Goal: Use online tool/utility: Utilize a website feature to perform a specific function

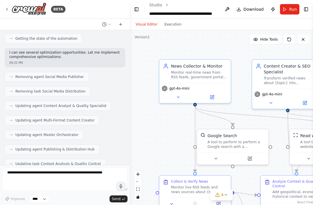
scroll to position [5906, 0]
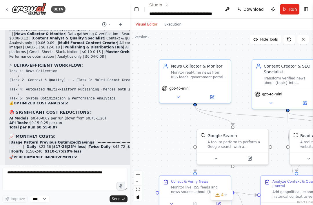
scroll to position [0, 0]
click at [290, 9] on span "Run" at bounding box center [294, 9] width 8 height 6
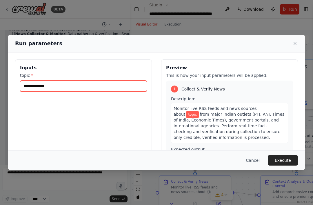
click at [28, 81] on input "topic *" at bounding box center [83, 86] width 127 height 11
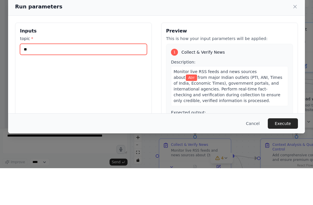
type input "*"
type input "*****"
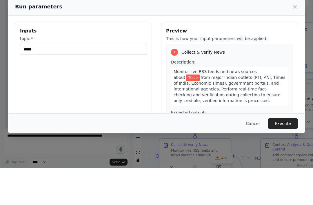
scroll to position [19, 0]
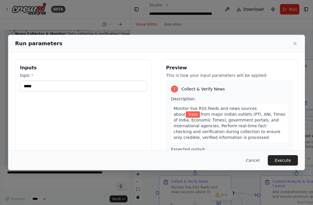
click at [284, 164] on button "Execute" at bounding box center [283, 160] width 30 height 10
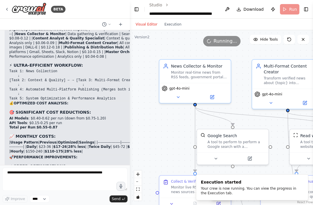
click at [175, 21] on button "Execution" at bounding box center [173, 24] width 24 height 7
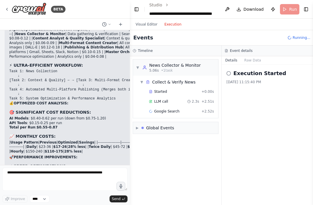
click at [155, 21] on button "Visual Editor" at bounding box center [146, 24] width 29 height 7
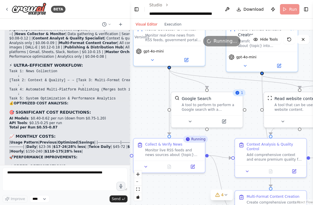
click at [145, 176] on div ".deletable-edge-delete-btn { width: 20px; height: 20px; border: 0px solid #ffff…" at bounding box center [222, 117] width 184 height 175
click at [141, 179] on button "zoom out" at bounding box center [138, 182] width 8 height 8
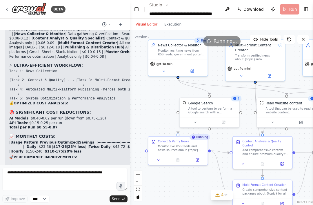
click at [141, 179] on button "zoom out" at bounding box center [138, 182] width 8 height 8
click at [139, 183] on button "zoom out" at bounding box center [138, 182] width 8 height 8
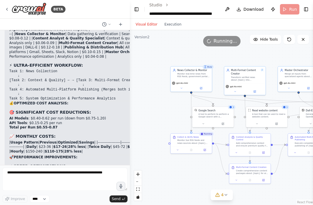
click at [138, 183] on button "zoom out" at bounding box center [138, 182] width 8 height 8
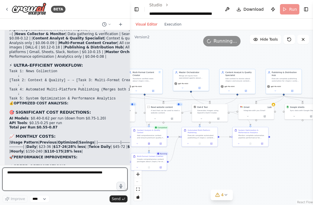
click at [54, 175] on textarea at bounding box center [64, 179] width 125 height 23
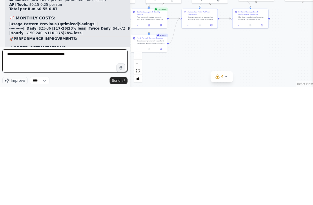
type textarea "**********"
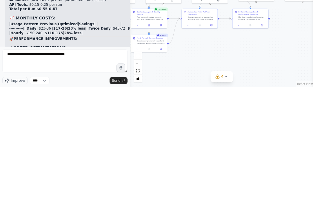
click at [112, 196] on button "Send" at bounding box center [119, 199] width 18 height 7
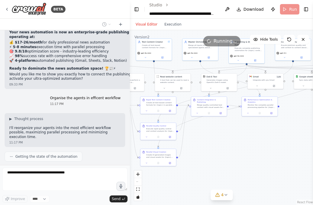
scroll to position [6589, 0]
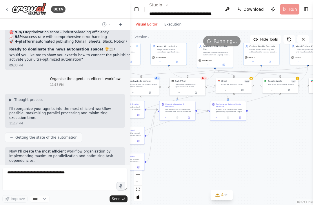
click at [229, 191] on button "4" at bounding box center [222, 195] width 22 height 11
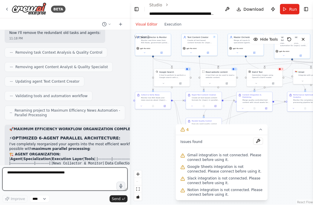
scroll to position [0, 0]
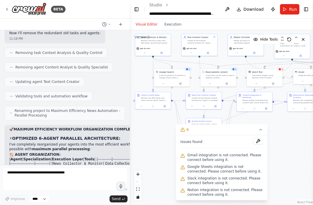
click at [290, 11] on span "Run" at bounding box center [294, 9] width 8 height 6
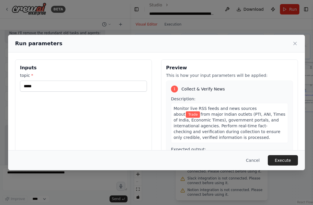
click at [291, 162] on button "Execute" at bounding box center [283, 160] width 30 height 10
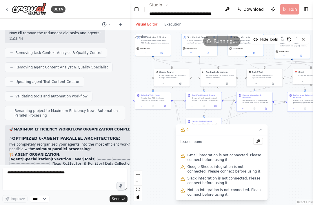
click at [176, 22] on button "Execution" at bounding box center [173, 24] width 24 height 7
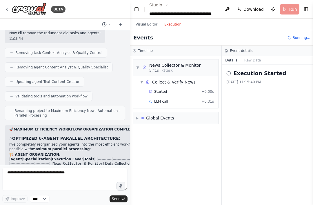
click at [131, 23] on div "Visual Editor Execution" at bounding box center [222, 25] width 184 height 12
click at [138, 27] on button "Visual Editor" at bounding box center [146, 24] width 29 height 7
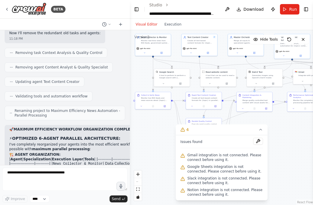
click at [292, 5] on button "Run" at bounding box center [289, 9] width 19 height 10
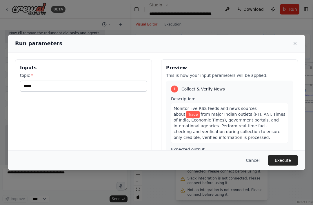
click at [292, 166] on button "Execute" at bounding box center [283, 160] width 30 height 10
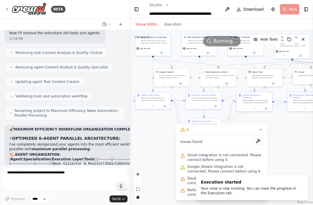
click at [297, 154] on div ".deletable-edge-delete-btn { width: 20px; height: 20px; border: 0px solid #ffff…" at bounding box center [222, 117] width 184 height 175
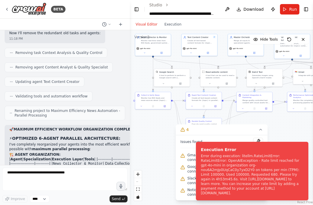
click at [304, 146] on icon "Notifications (F8)" at bounding box center [303, 146] width 5 height 5
